Goal: Communication & Community: Answer question/provide support

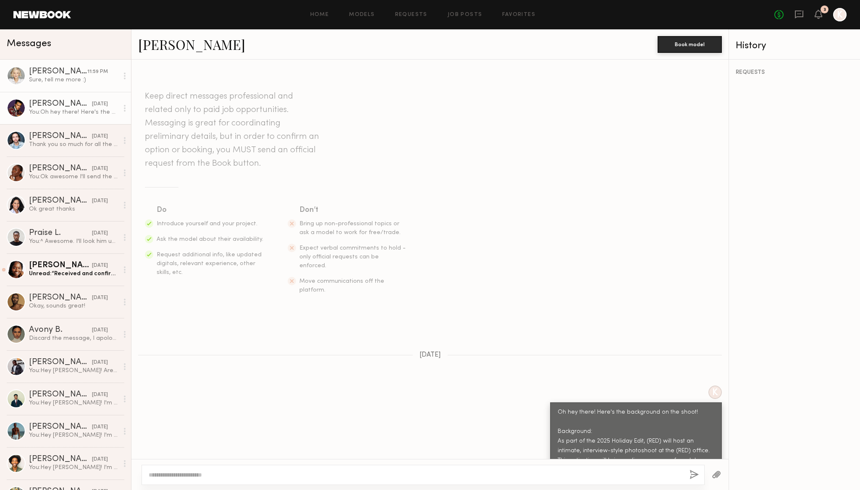
scroll to position [271, 0]
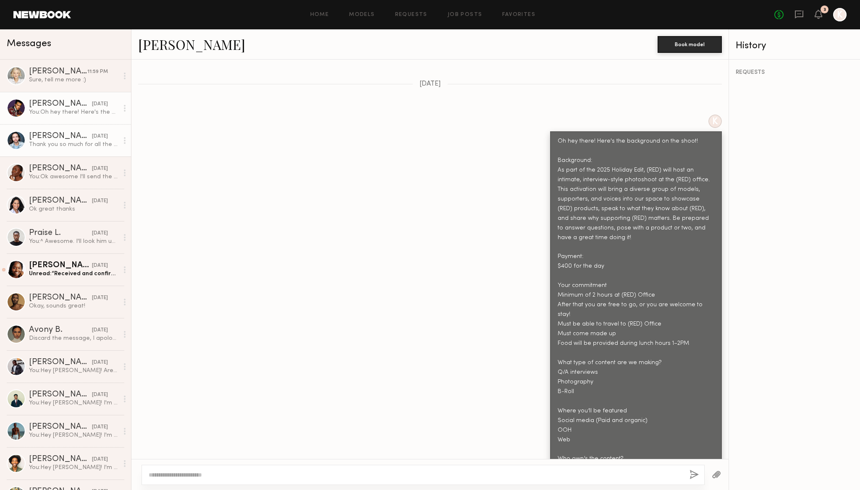
click at [50, 147] on div "Thank you so much for all the information. Appreciate it. What times do you hav…" at bounding box center [73, 145] width 89 height 8
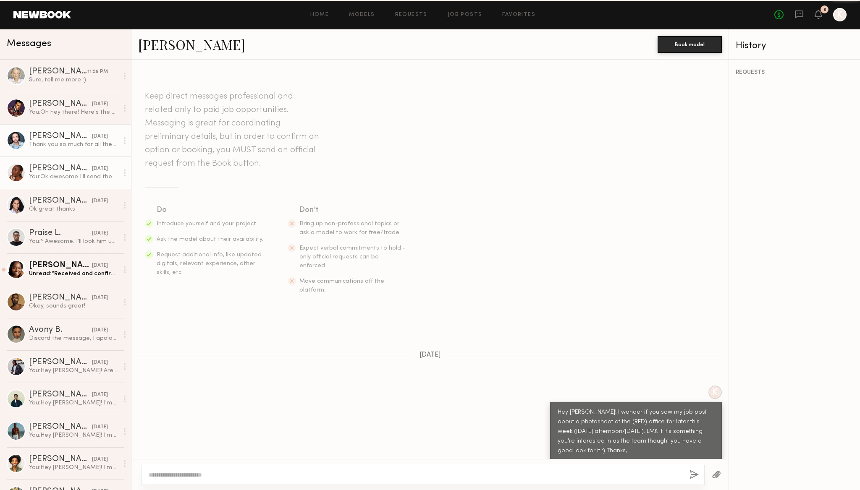
scroll to position [225, 0]
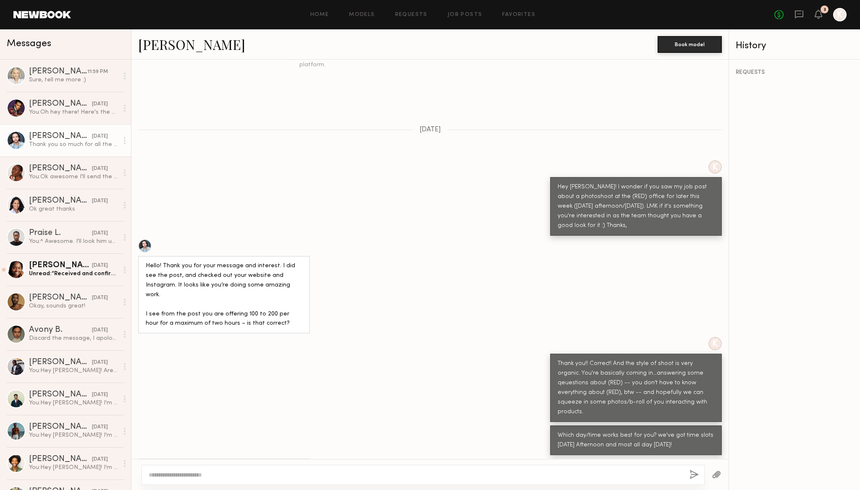
click at [357, 474] on textarea at bounding box center [416, 475] width 534 height 8
click at [49, 177] on div "You: Ok awesome I'll send the booking now." at bounding box center [73, 177] width 89 height 8
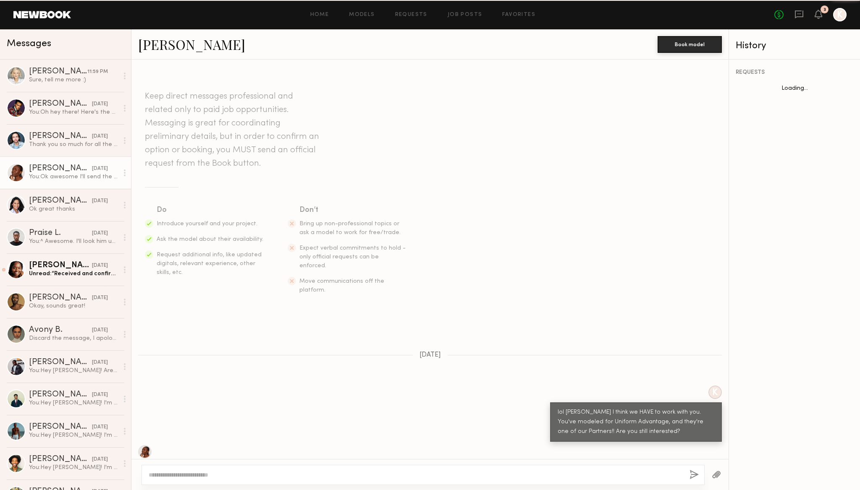
scroll to position [146, 0]
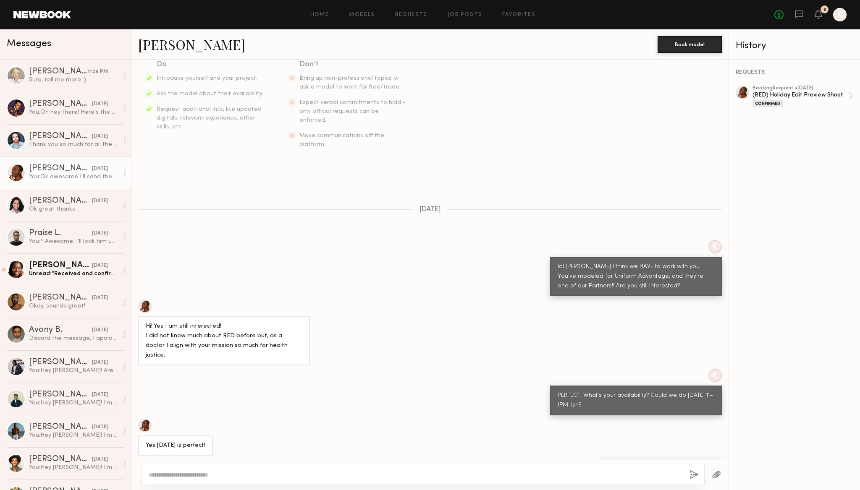
click at [308, 474] on textarea at bounding box center [416, 475] width 534 height 8
type textarea "**********"
click at [693, 475] on button "button" at bounding box center [693, 475] width 9 height 10
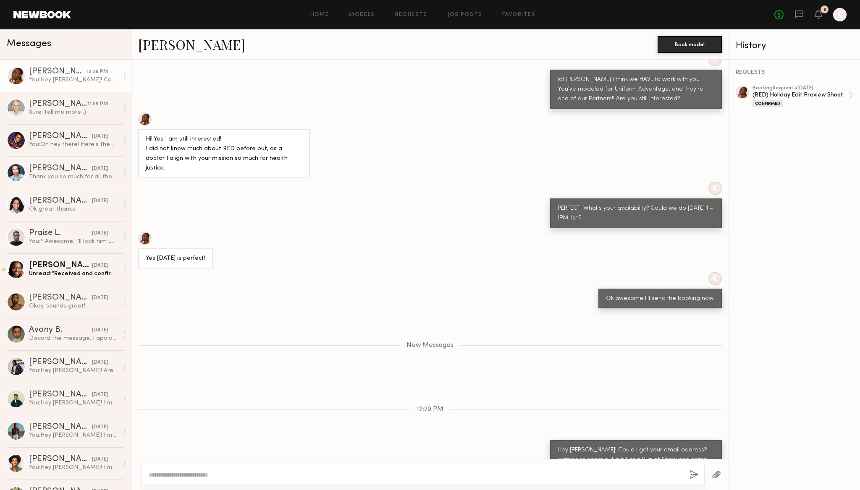
scroll to position [385, 0]
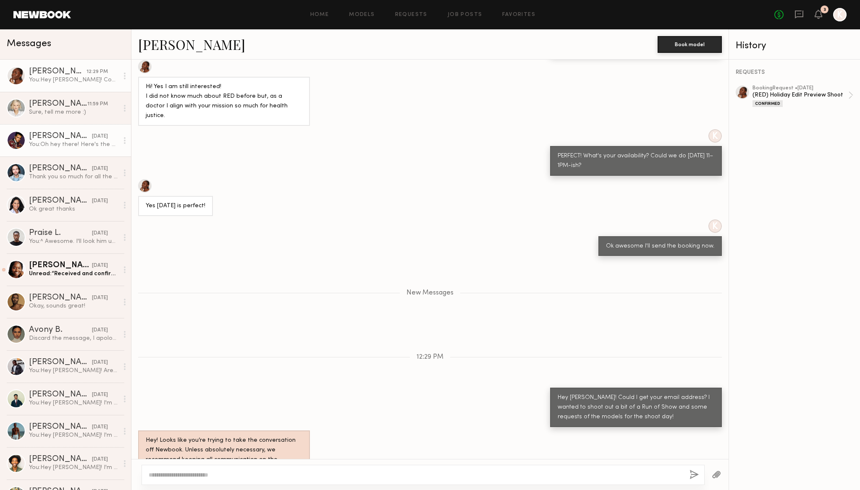
click at [62, 138] on div "[PERSON_NAME]" at bounding box center [60, 136] width 63 height 8
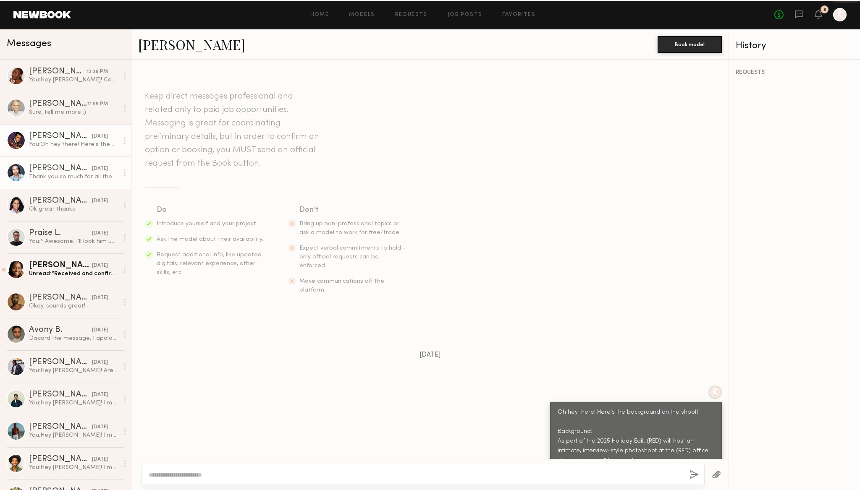
scroll to position [271, 0]
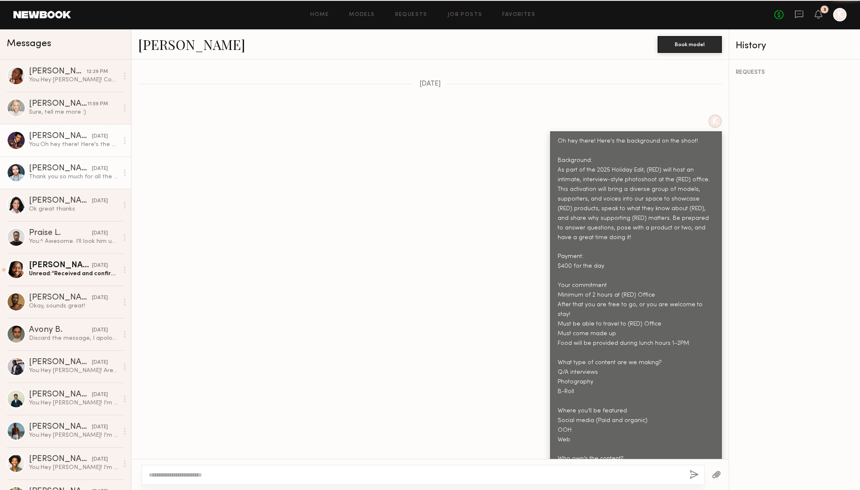
click at [58, 178] on div "Thank you so much for all the information. Appreciate it. What times do you hav…" at bounding box center [73, 177] width 89 height 8
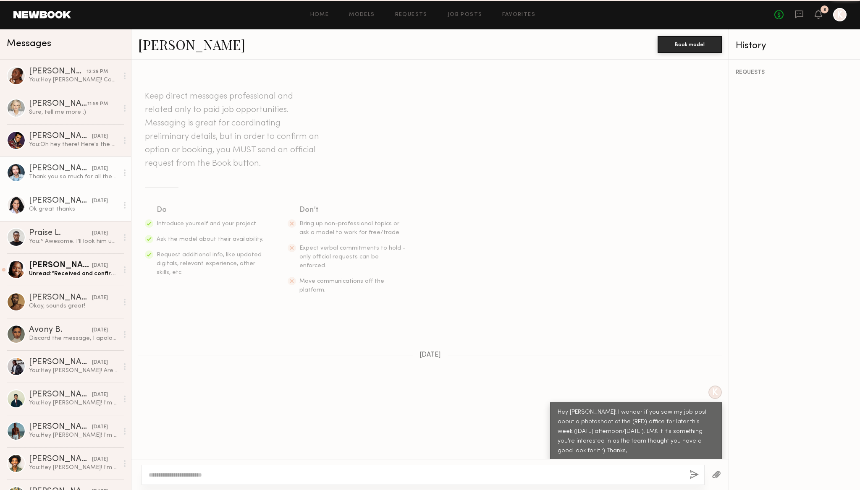
scroll to position [225, 0]
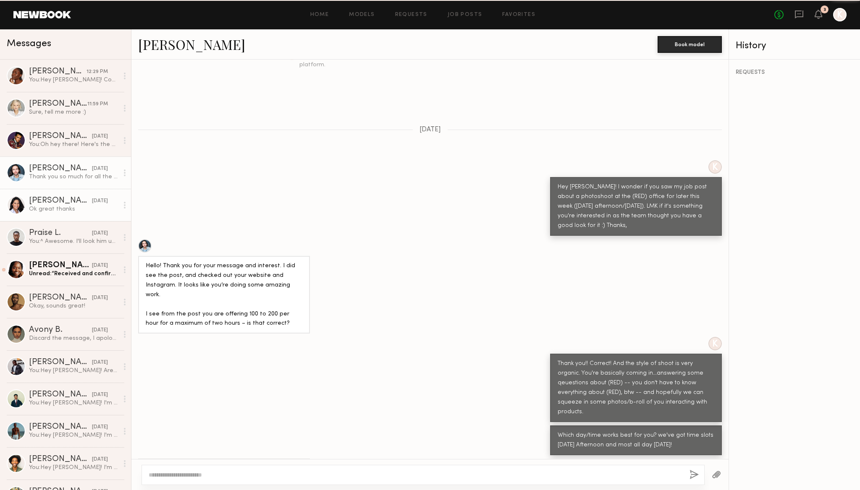
click at [58, 203] on div "[PERSON_NAME]" at bounding box center [60, 201] width 63 height 8
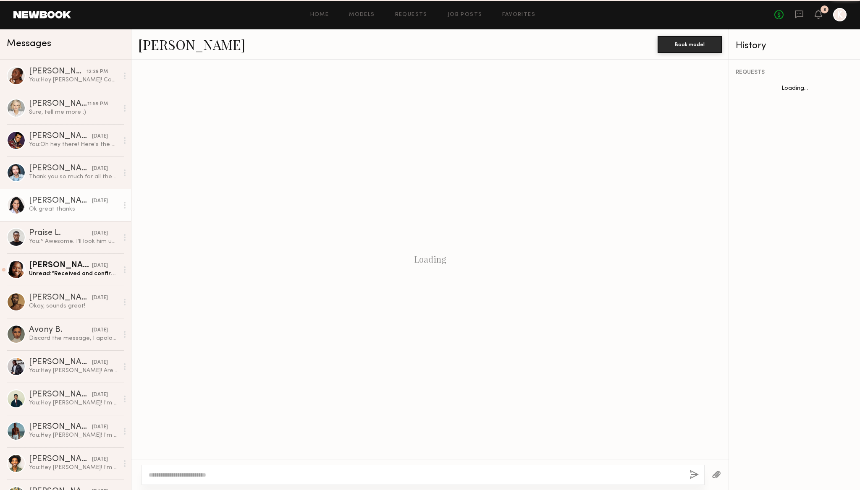
scroll to position [229, 0]
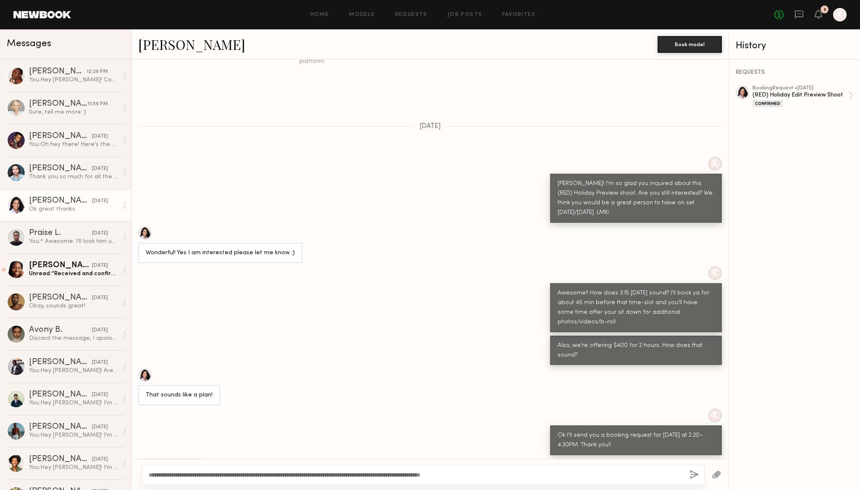
type textarea "**********"
click at [695, 474] on button "button" at bounding box center [693, 475] width 9 height 10
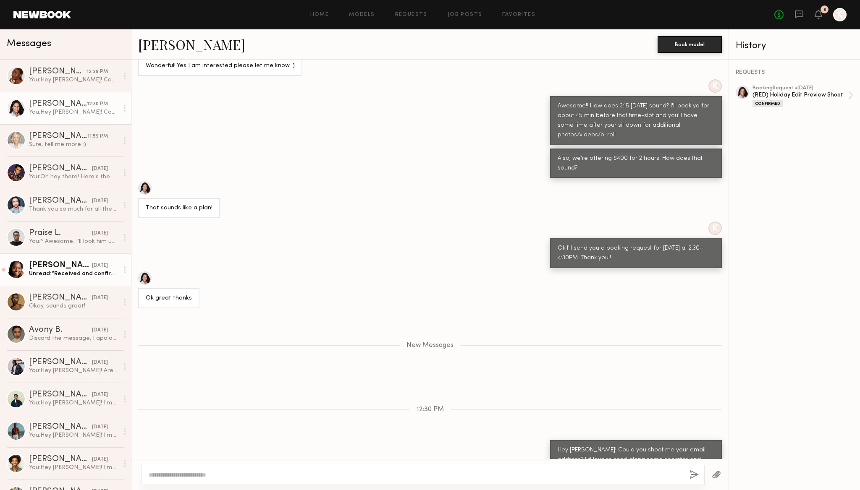
scroll to position [469, 0]
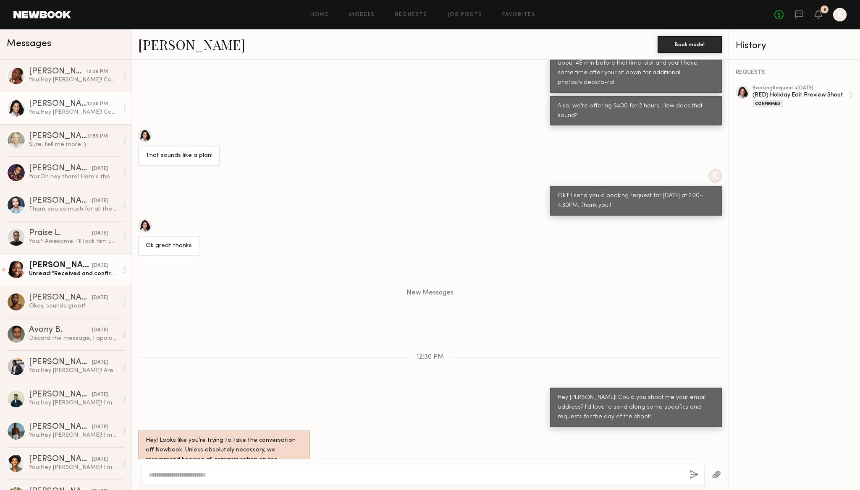
click at [50, 267] on div "[PERSON_NAME]" at bounding box center [60, 266] width 63 height 8
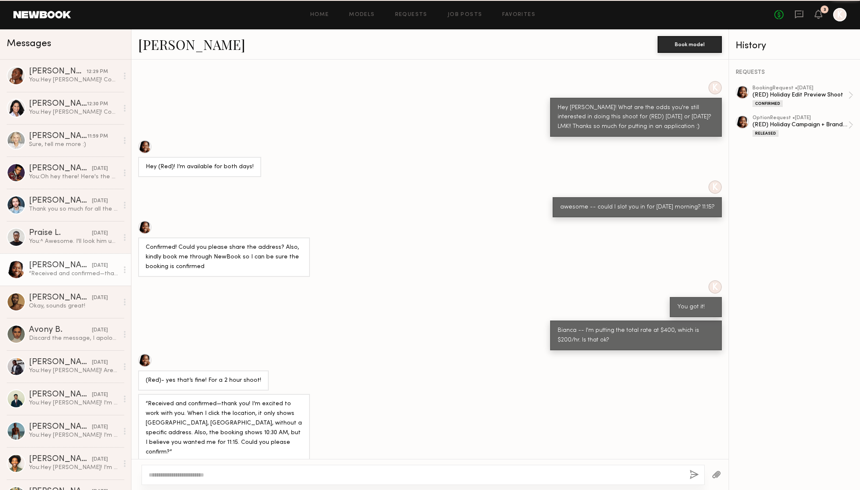
scroll to position [408, 0]
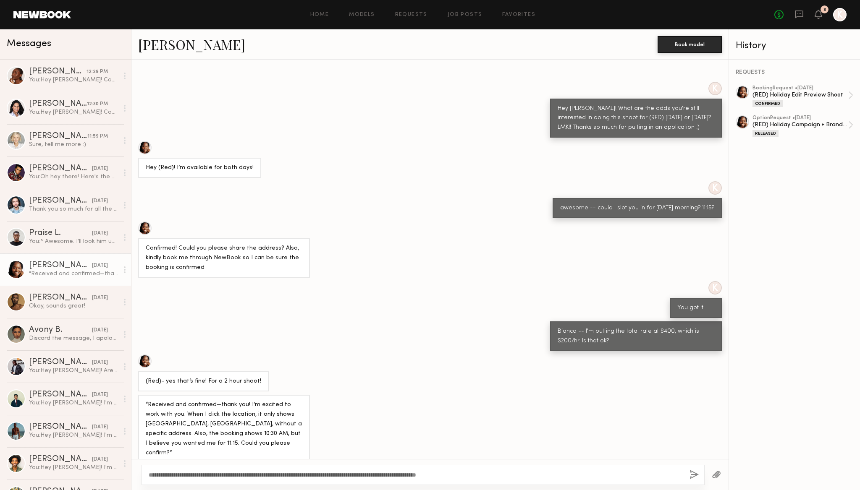
type textarea "**********"
click at [693, 472] on button "button" at bounding box center [693, 475] width 9 height 10
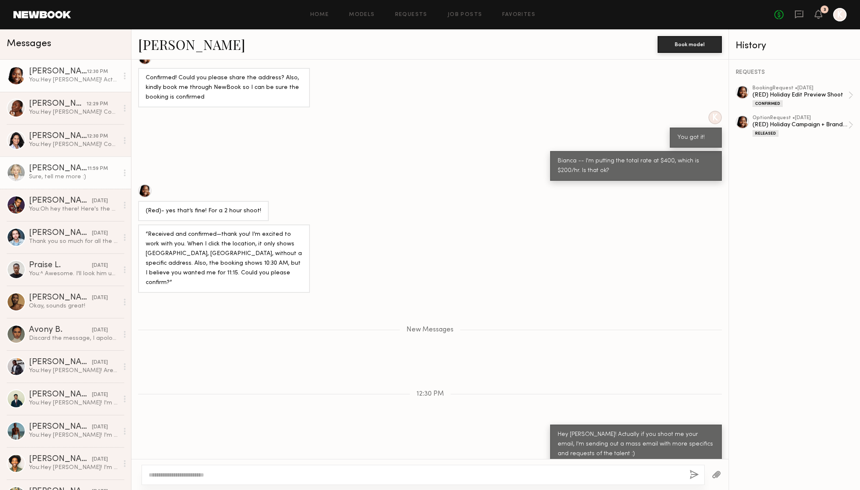
scroll to position [631, 0]
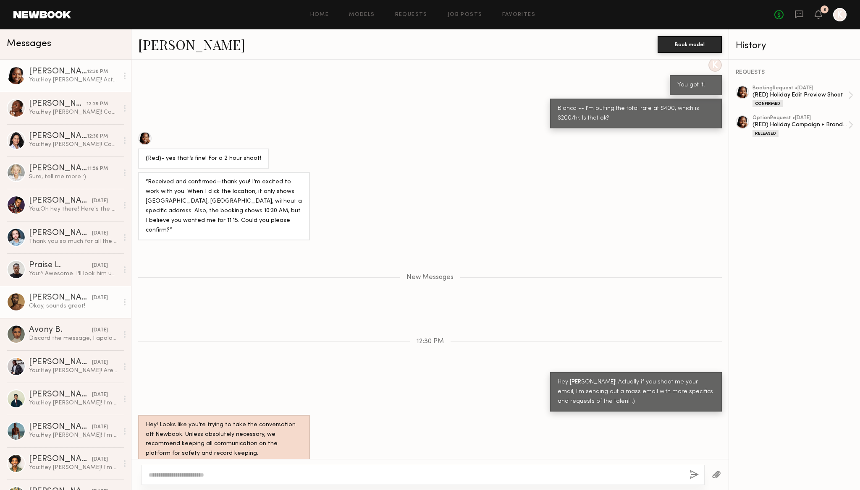
click at [62, 304] on div "Okay, sounds great!" at bounding box center [73, 306] width 89 height 8
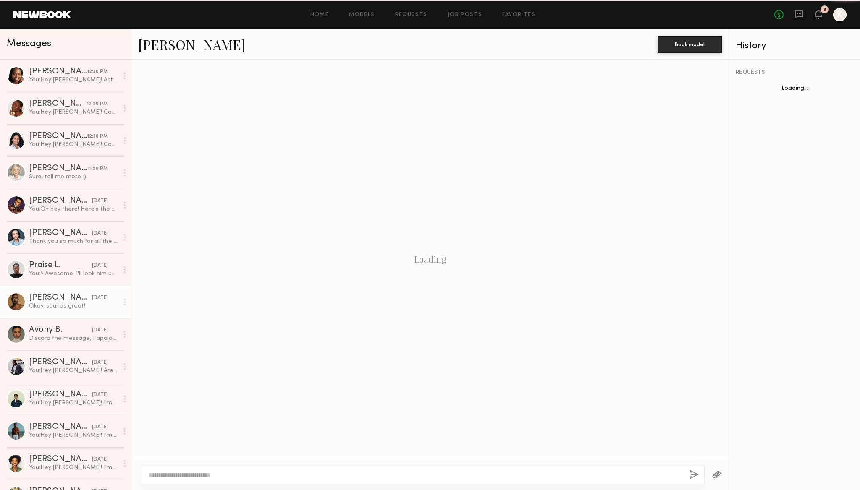
scroll to position [314, 0]
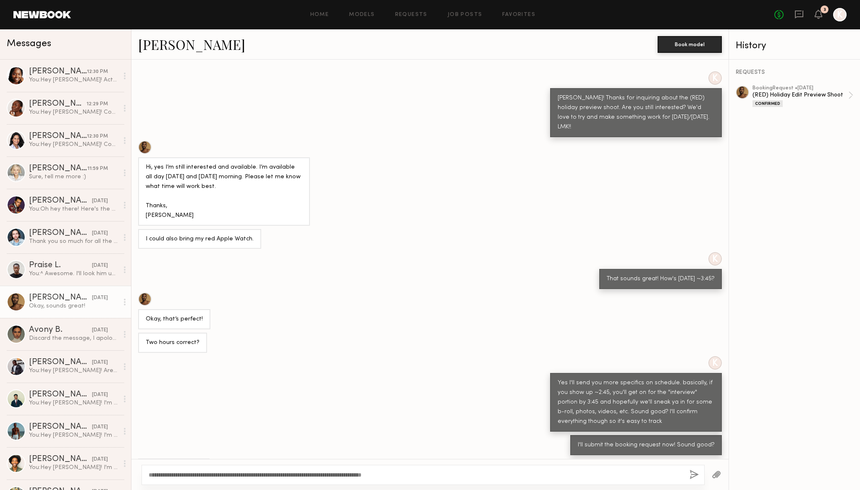
type textarea "**********"
click at [696, 473] on button "button" at bounding box center [693, 475] width 9 height 10
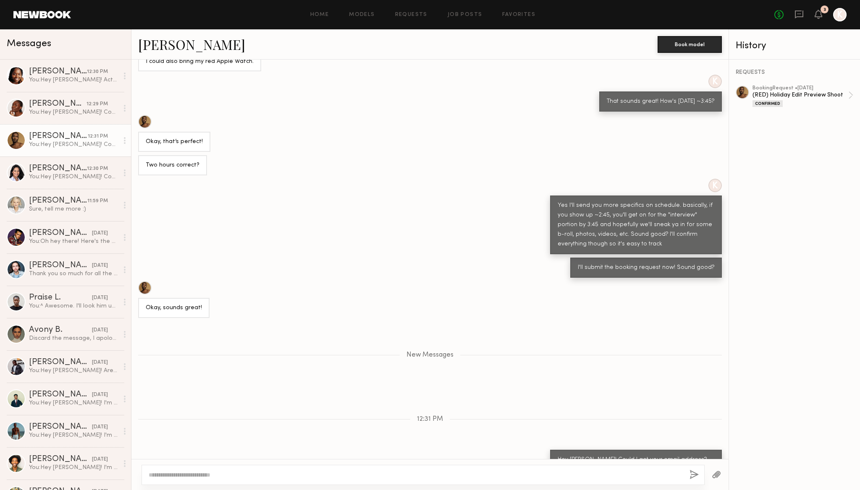
scroll to position [545, 0]
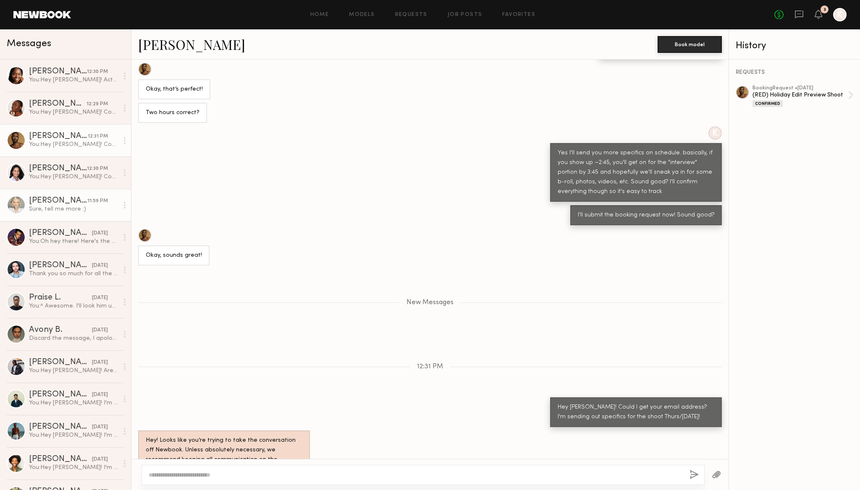
click at [54, 207] on div "Sure, tell me more :)" at bounding box center [73, 209] width 89 height 8
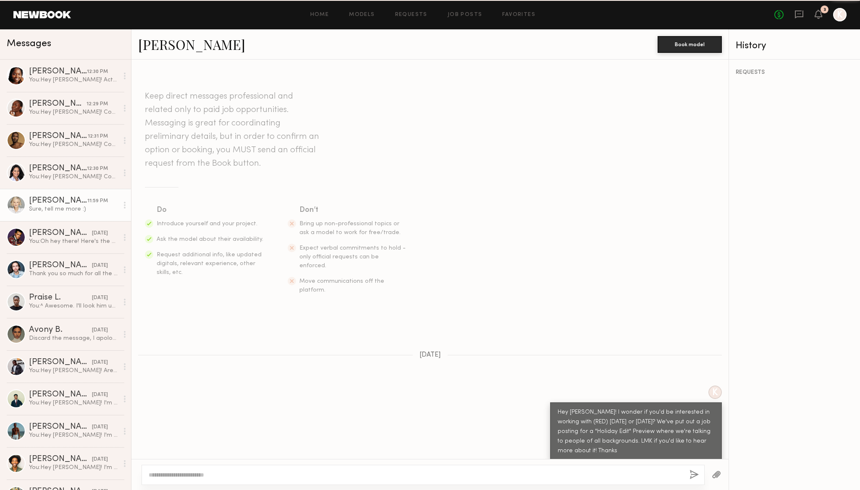
scroll to position [15, 0]
